Goal: Check status

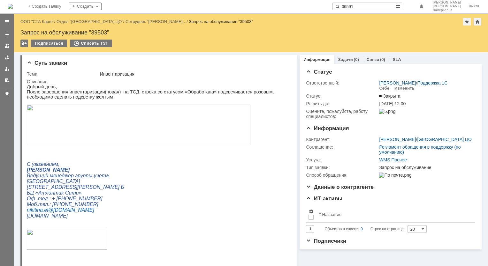
type input "39591"
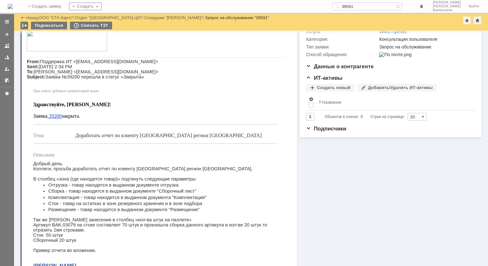
scroll to position [160, 0]
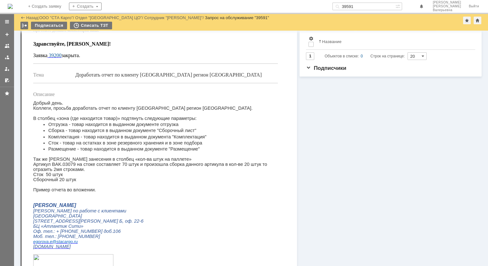
click at [58, 58] on p "Здравствуйте, [PERSON_NAME]! Заявка 39200 закрыта." at bounding box center [72, 49] width 78 height 17
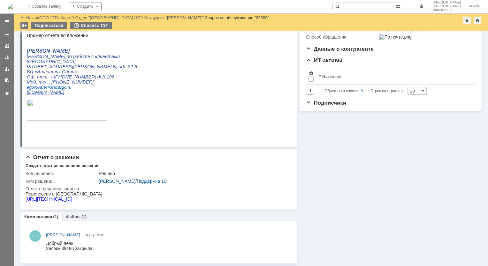
scroll to position [116, 0]
click at [72, 198] on link "[URL][TECHNICAL_ID]" at bounding box center [49, 199] width 46 height 5
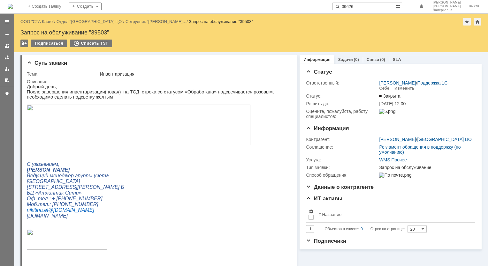
type input "39626"
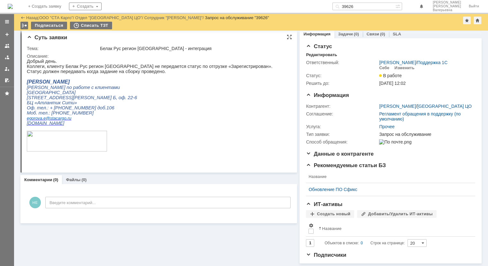
scroll to position [8, 0]
